Goal: Information Seeking & Learning: Learn about a topic

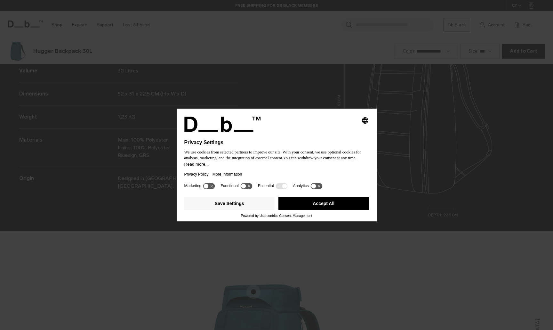
scroll to position [989, 0]
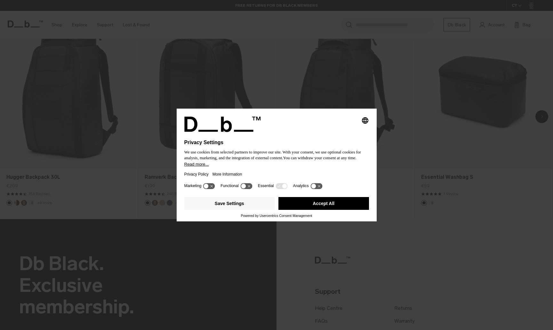
scroll to position [504, 0]
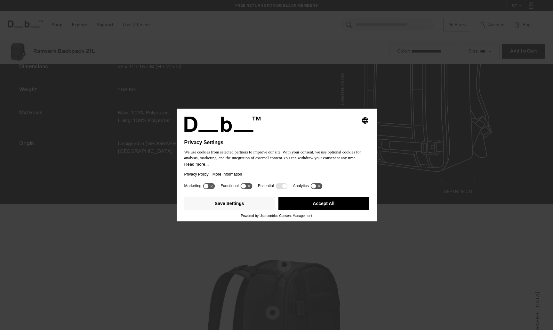
scroll to position [989, 0]
